Goal: Use online tool/utility: Utilize a website feature to perform a specific function

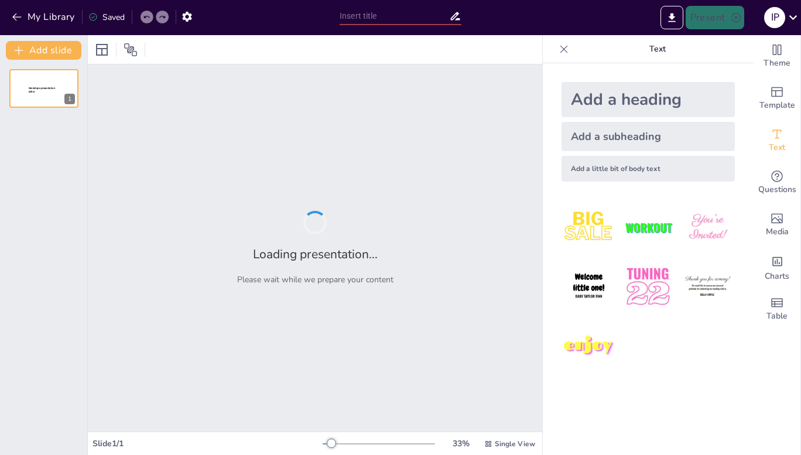
type input "NIA 500: Fundamentos de la Evidencia de Auditoría"
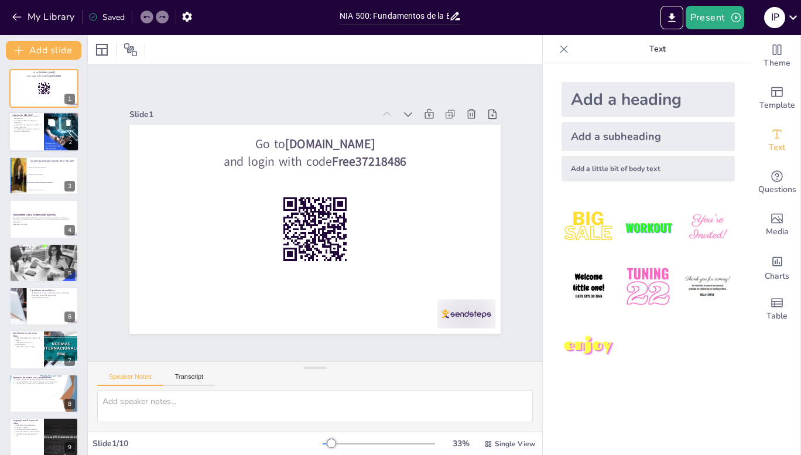
checkbox input "true"
click at [37, 139] on div at bounding box center [44, 132] width 70 height 40
type textarea "La NIA 500 es fundamental para los auditores, ya que establece la base sobre la…"
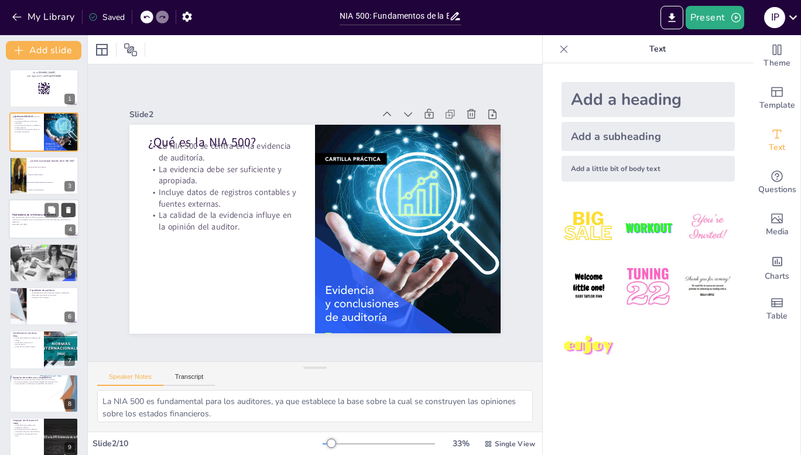
checkbox input "true"
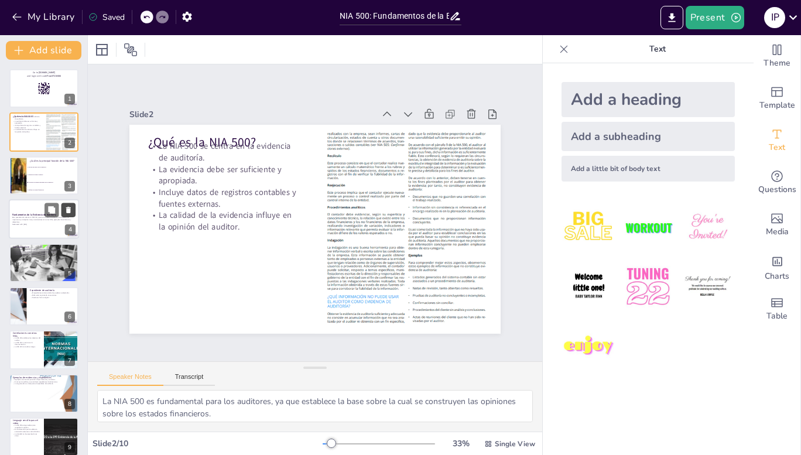
checkbox input "true"
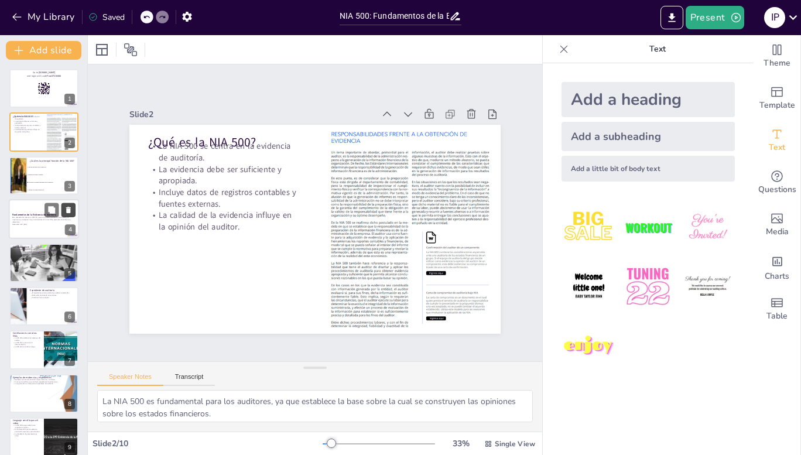
checkbox input "true"
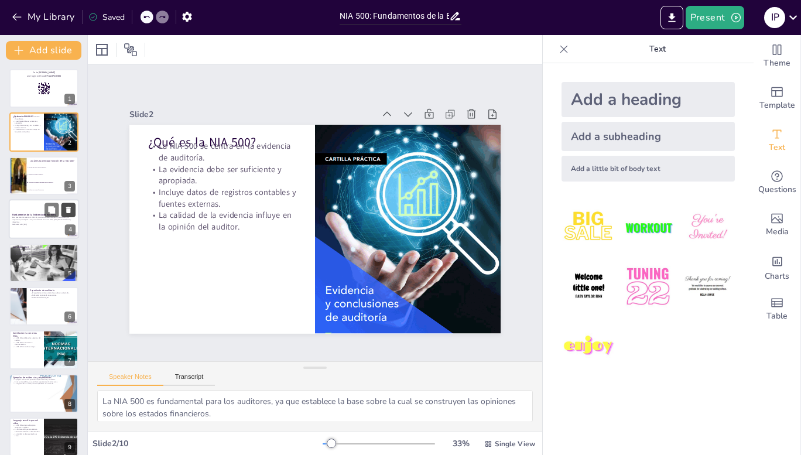
checkbox input "true"
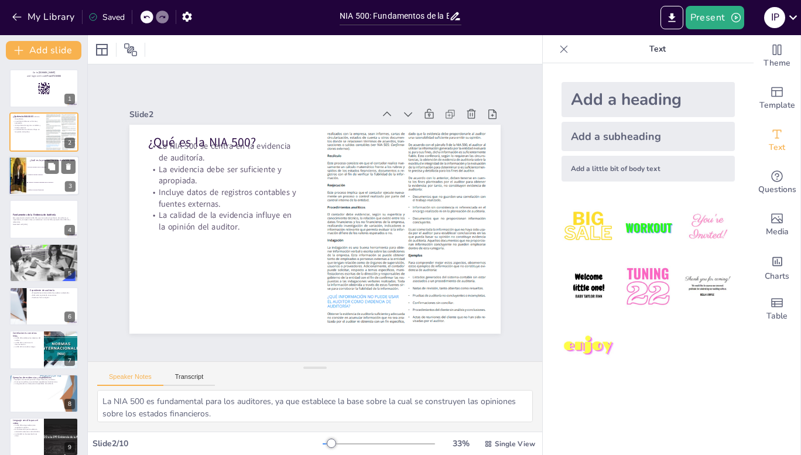
checkbox input "true"
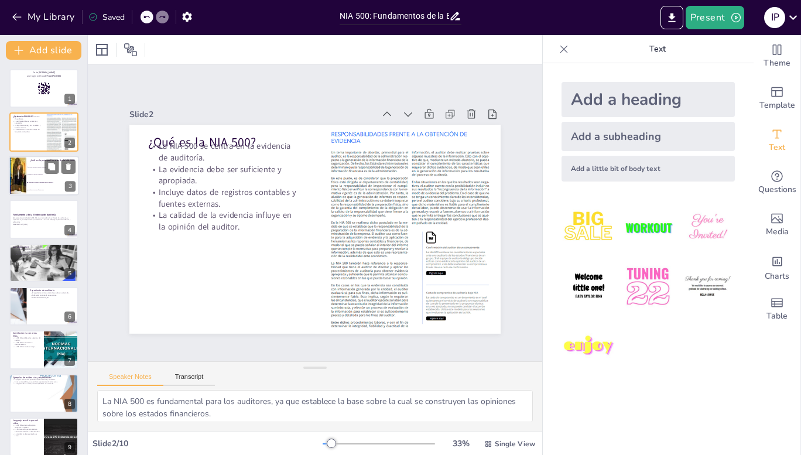
checkbox input "true"
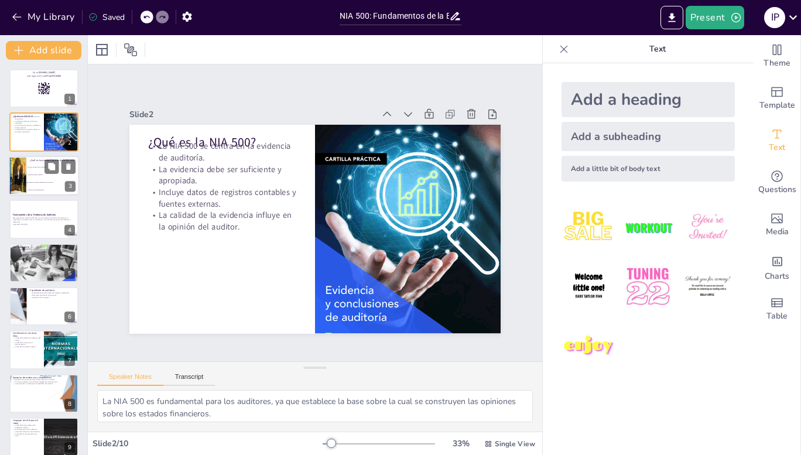
checkbox input "true"
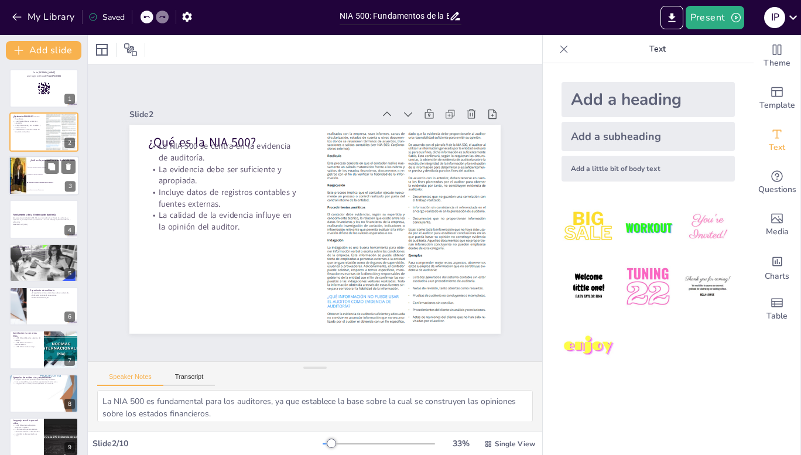
checkbox input "true"
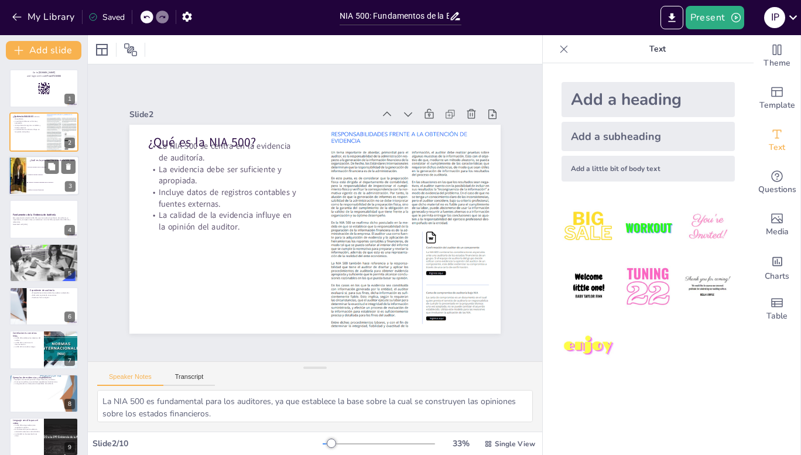
checkbox input "true"
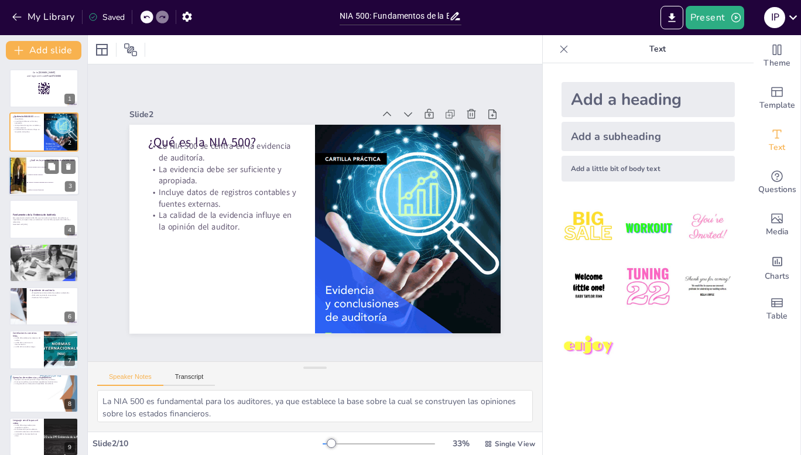
click at [24, 176] on div at bounding box center [17, 176] width 56 height 40
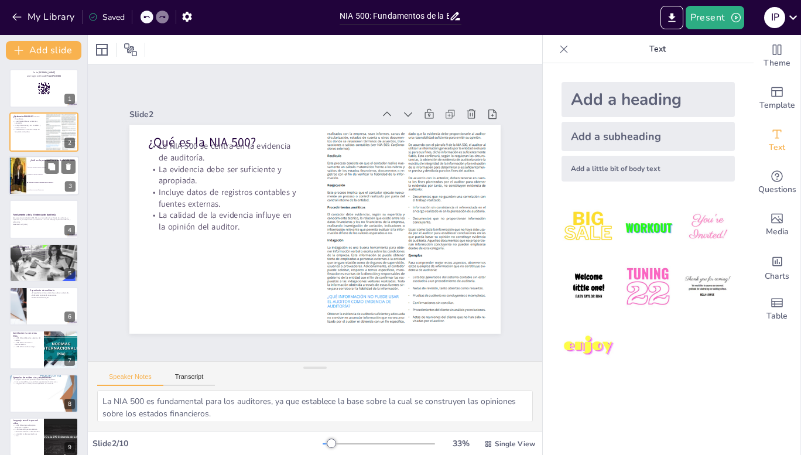
type textarea "La principal función de la NIA 500 es asegurar que el auditor tenga la evidenci…"
checkbox input "true"
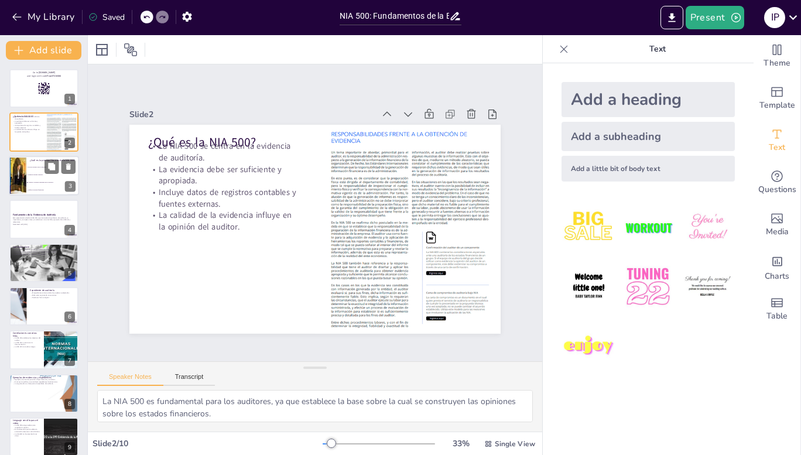
checkbox input "true"
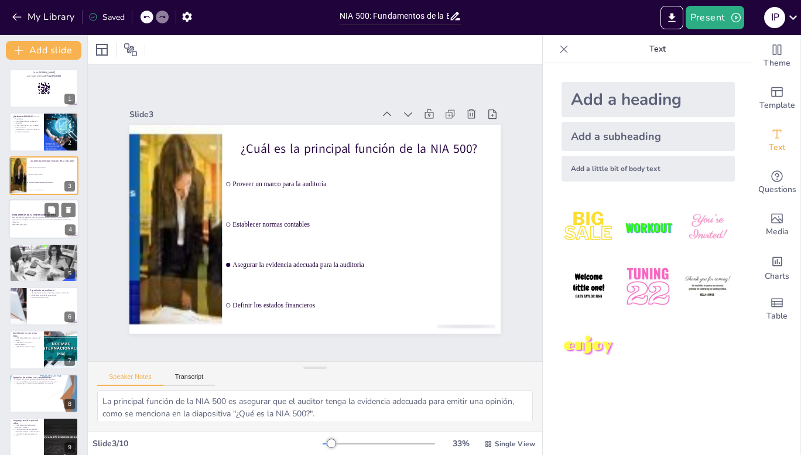
checkbox input "true"
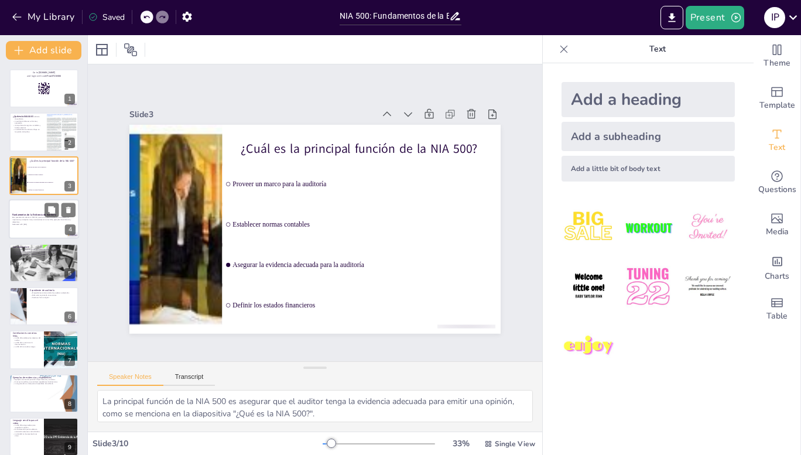
checkbox input "true"
click at [26, 220] on p "Esta presentación aborda la NIA 500, que trata sobre la evidencia de auditoría,…" at bounding box center [43, 220] width 63 height 6
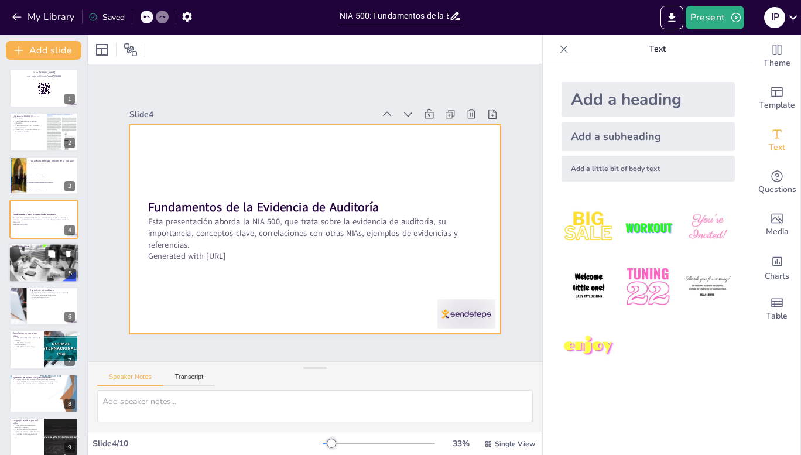
checkbox input "true"
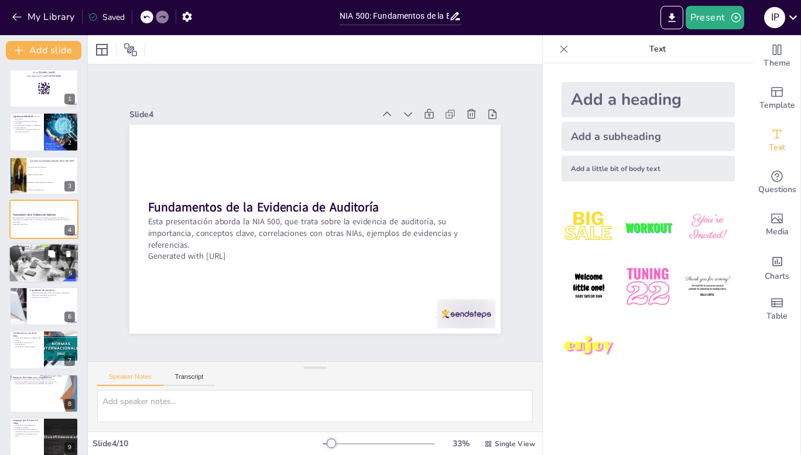
click at [29, 258] on div at bounding box center [44, 263] width 70 height 47
type textarea "La cantidad de evidencia es crucial, ya que una cantidad insuficiente puede lle…"
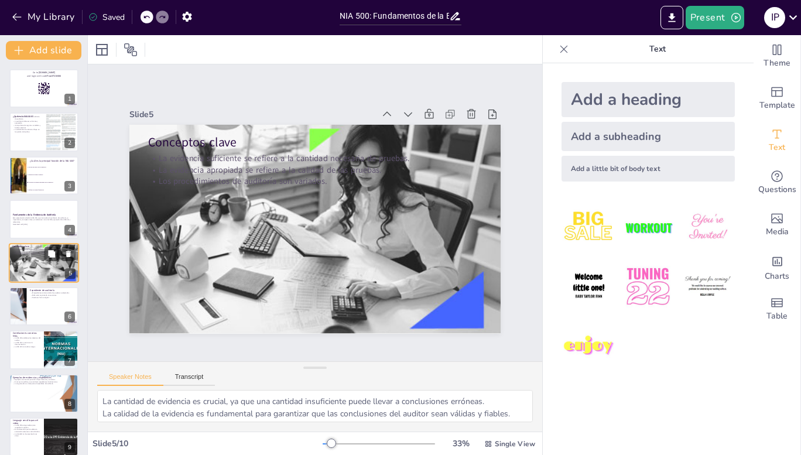
scroll to position [5, 0]
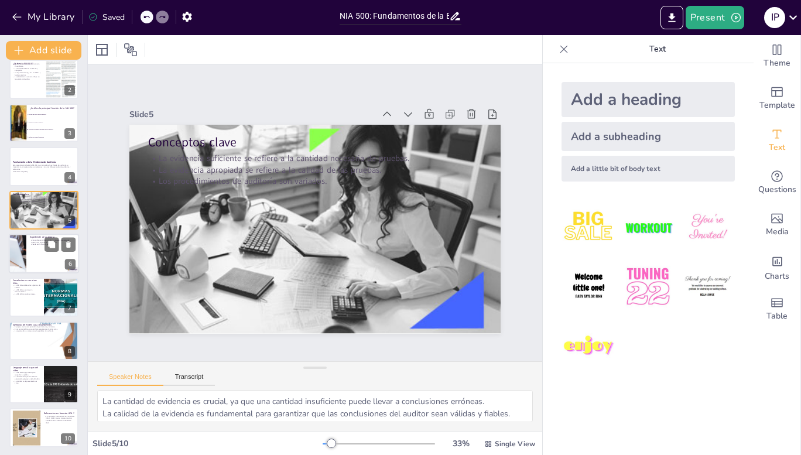
checkbox input "true"
click at [25, 247] on div at bounding box center [17, 254] width 86 height 40
type textarea "Un expediente bien organizado es esencial para el auditor, ya que facilita la r…"
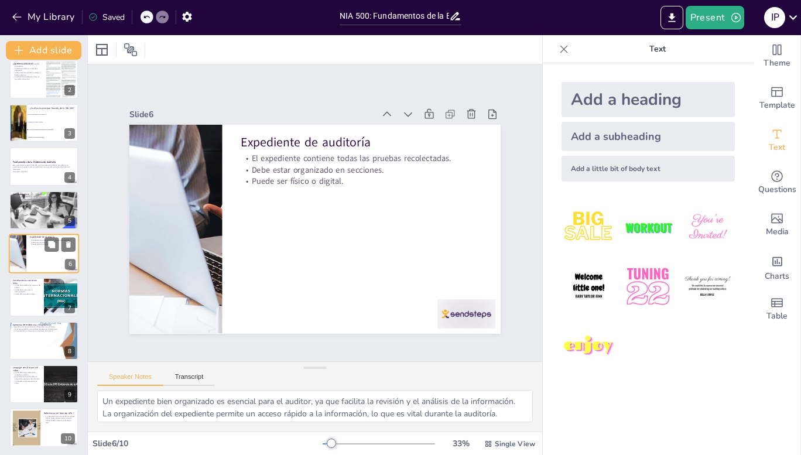
scroll to position [49, 0]
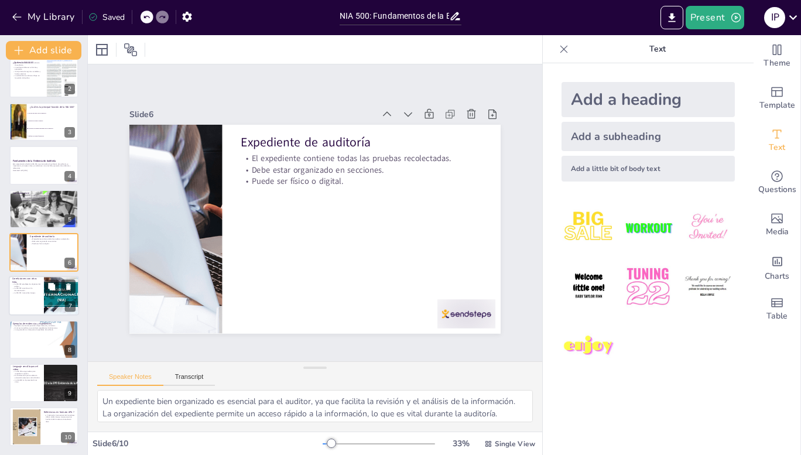
checkbox input "true"
click at [20, 288] on p "La NIA 230 se centra en la documentación." at bounding box center [26, 290] width 28 height 4
type textarea "Comprender los objetivos del auditor es esencial para aplicar correctamente la …"
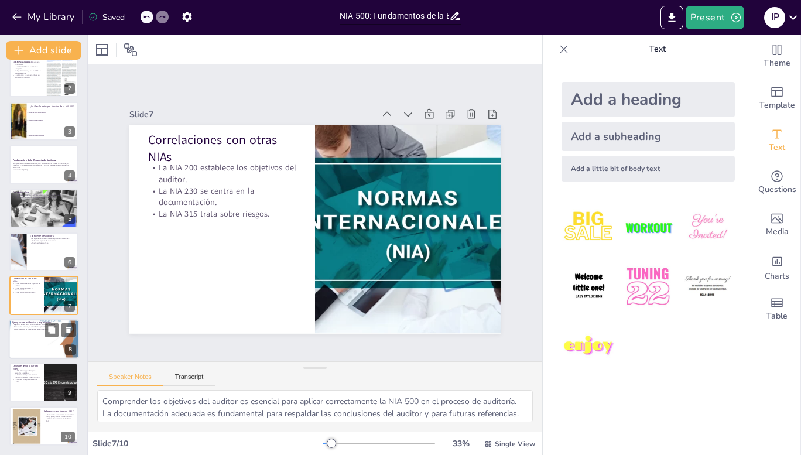
checkbox input "true"
click at [25, 332] on div at bounding box center [44, 339] width 70 height 94
type textarea "La evidencia en el sector privado es variada y debe ser recolectada de manera s…"
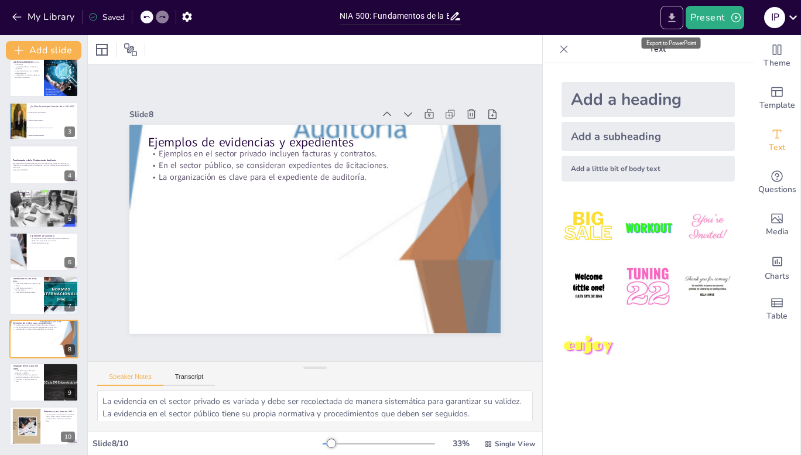
click at [668, 19] on icon "Export to PowerPoint" at bounding box center [672, 18] width 12 height 12
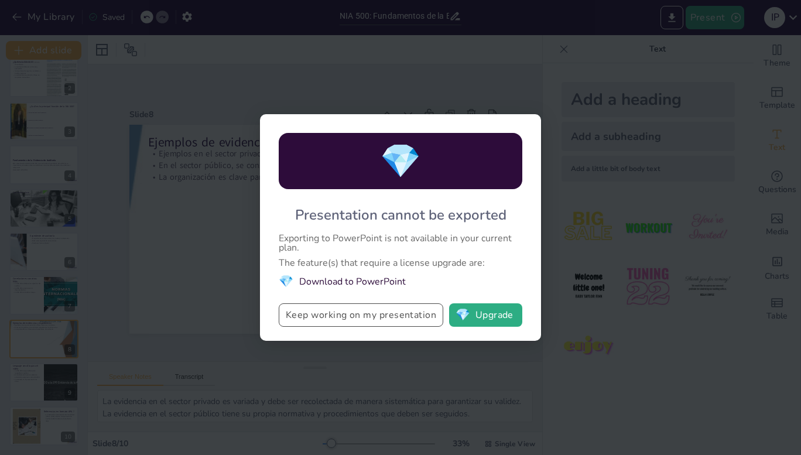
click at [394, 310] on button "Keep working on my presentation" at bounding box center [361, 314] width 165 height 23
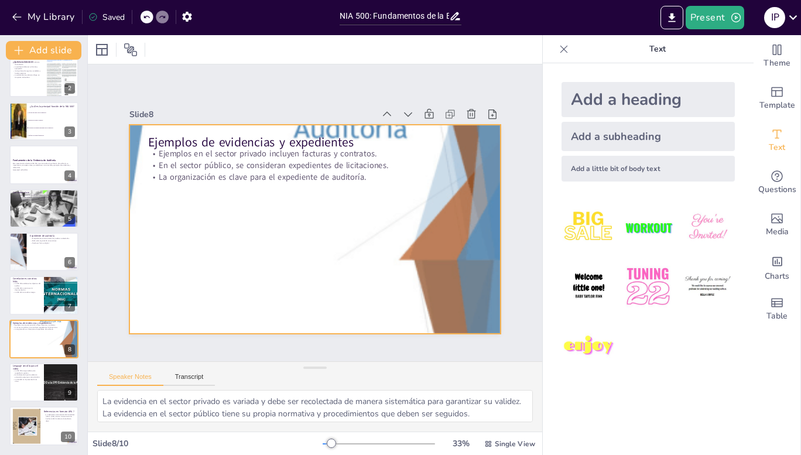
checkbox input "true"
